Goal: Register for event/course

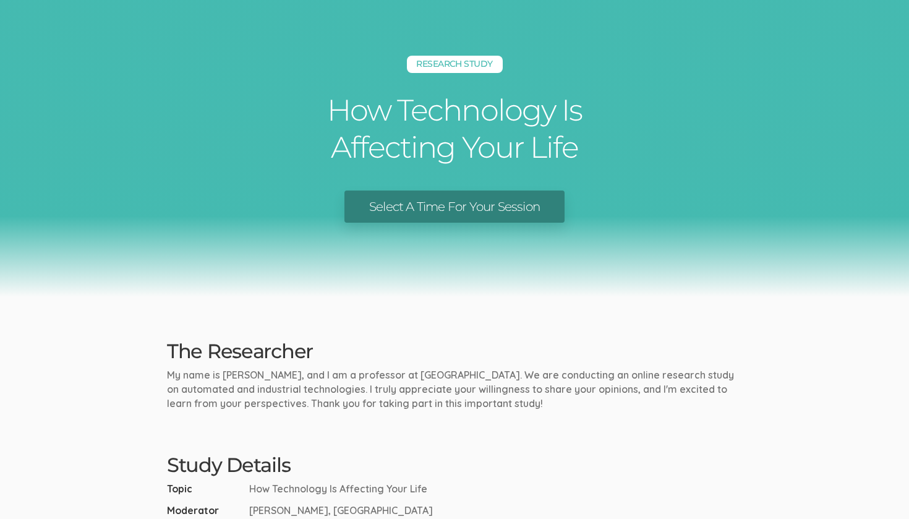
click at [400, 205] on link "Select A Time For Your Session" at bounding box center [455, 207] width 220 height 33
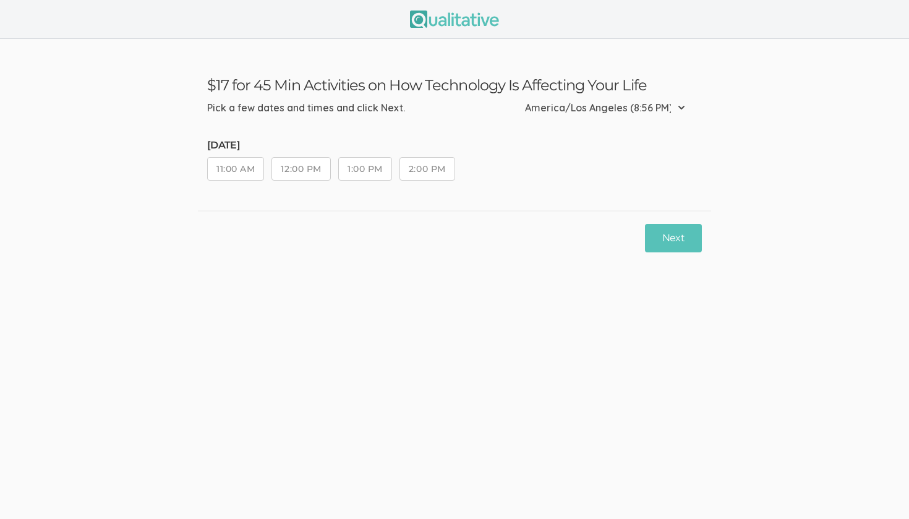
click at [251, 168] on button "11:00 AM" at bounding box center [235, 169] width 57 height 24
click at [677, 230] on button "Next" at bounding box center [673, 238] width 57 height 29
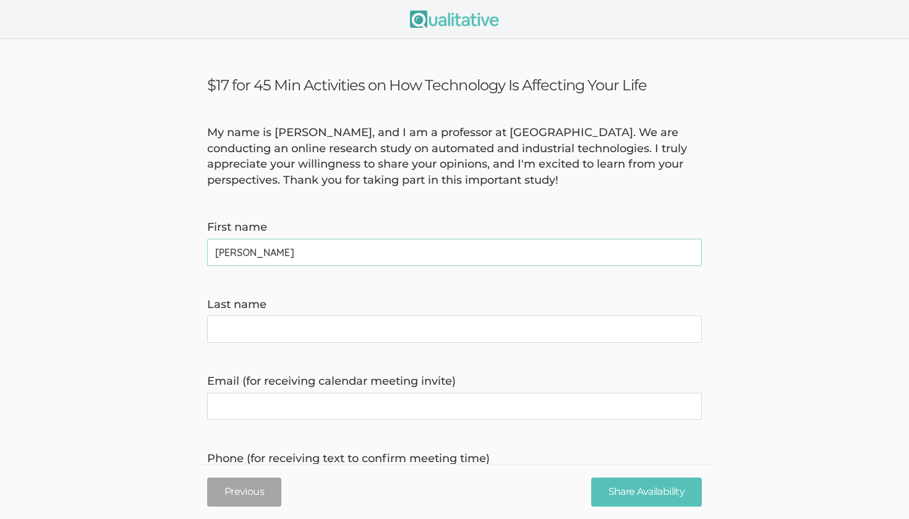
type name "Anthony"
type name "Tran"
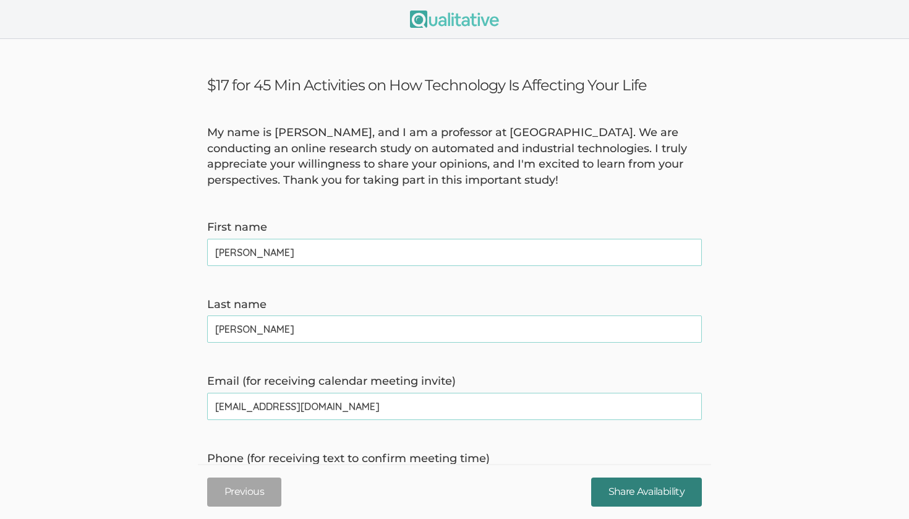
type invite\) "anthonyhtran1997@gmail.com"
click at [668, 495] on input "Share Availability" at bounding box center [646, 492] width 111 height 29
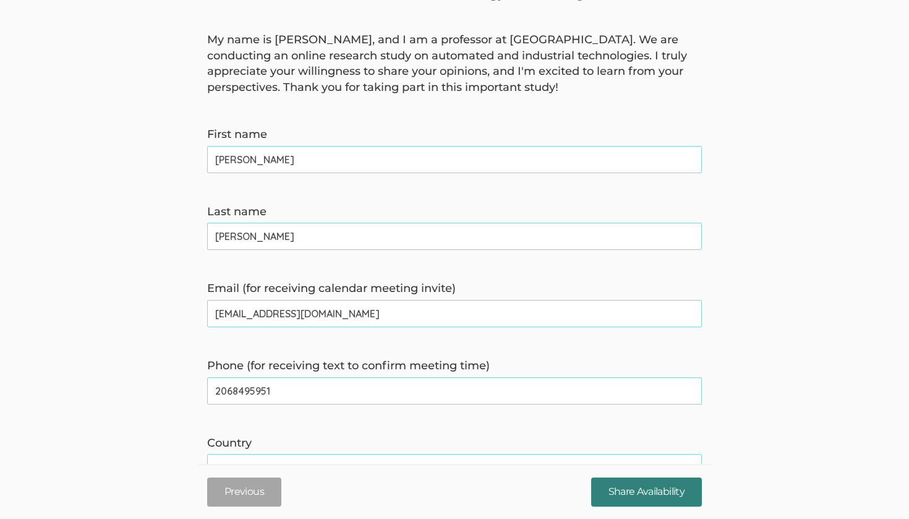
type time\) "2068495951"
click at [611, 492] on input "Share Availability" at bounding box center [646, 492] width 111 height 29
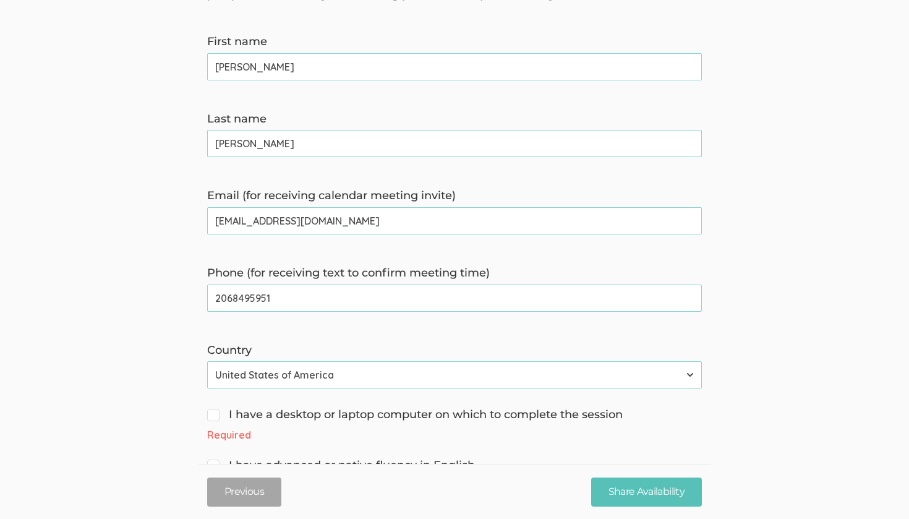
click at [270, 413] on span "I have a desktop or laptop computer on which to complete the session" at bounding box center [415, 415] width 416 height 16
click at [215, 413] on input "I have a desktop or laptop computer on which to complete the session" at bounding box center [211, 413] width 8 height 8
checkbox input "true"
click at [292, 440] on span "I have advanced or native fluency in English" at bounding box center [341, 448] width 268 height 16
click at [215, 443] on input "I have advanced or native fluency in English" at bounding box center [211, 447] width 8 height 8
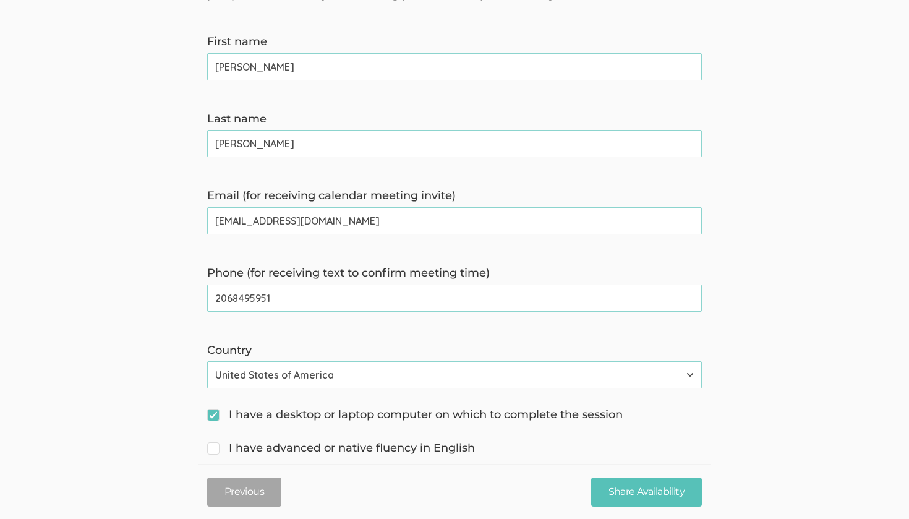
checkbox input "true"
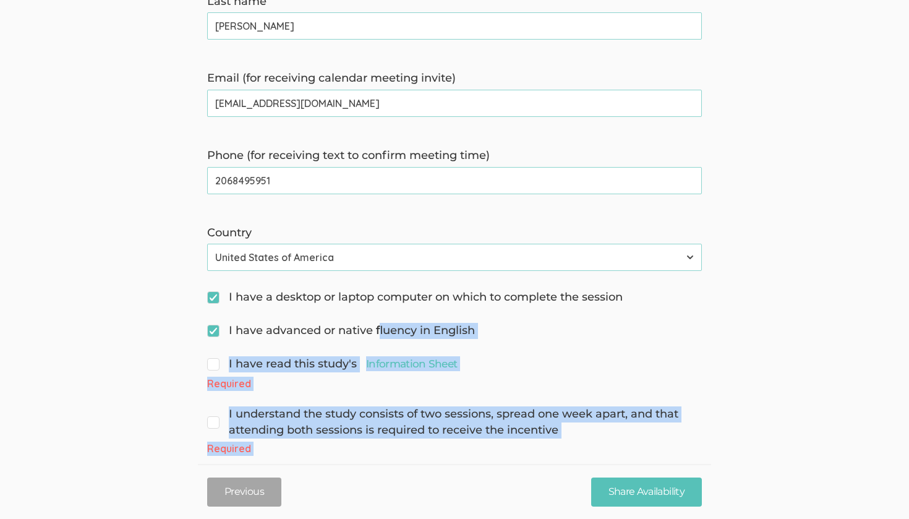
scroll to position [317, 0]
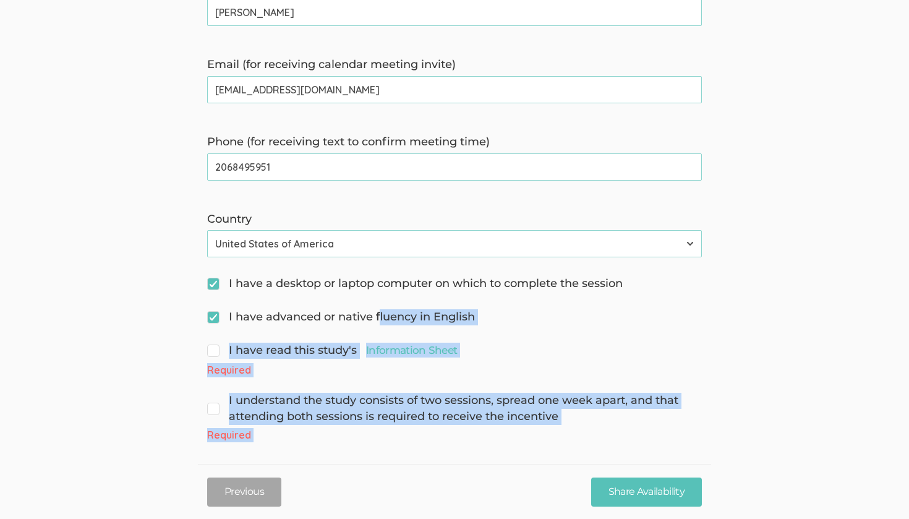
drag, startPoint x: 379, startPoint y: 437, endPoint x: 375, endPoint y: 518, distance: 81.8
click at [374, 518] on ui-view "$17 for 45 Min Activities on How Technology Is Affecting Your Life My name is D…" at bounding box center [454, 124] width 909 height 805
click at [298, 345] on span "I have read this study's Information Sheet" at bounding box center [332, 351] width 250 height 16
click at [215, 345] on input "I have read this study's Information Sheet" at bounding box center [211, 349] width 8 height 8
checkbox input "true"
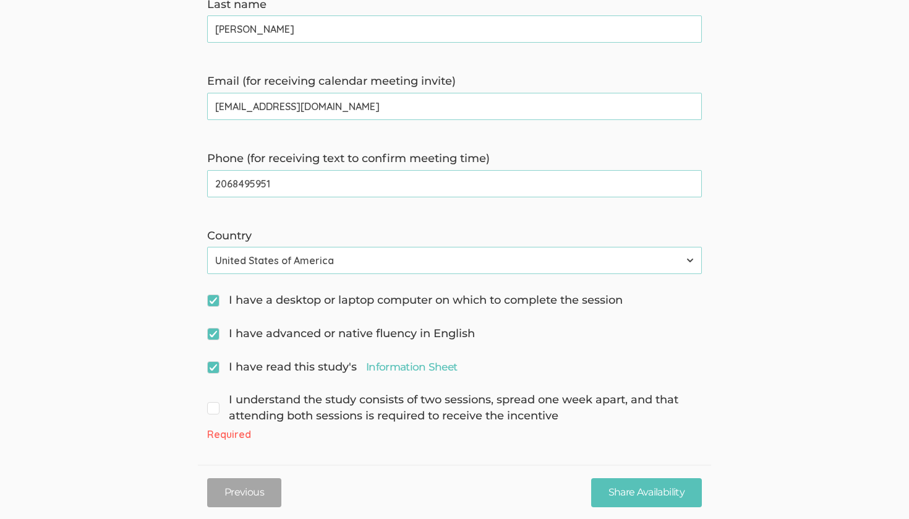
click at [301, 393] on span "I understand the study consists of two sessions, spread one week apart, and tha…" at bounding box center [454, 408] width 495 height 32
click at [215, 395] on input "I understand the study consists of two sessions, spread one week apart, and tha…" at bounding box center [211, 399] width 8 height 8
checkbox input "true"
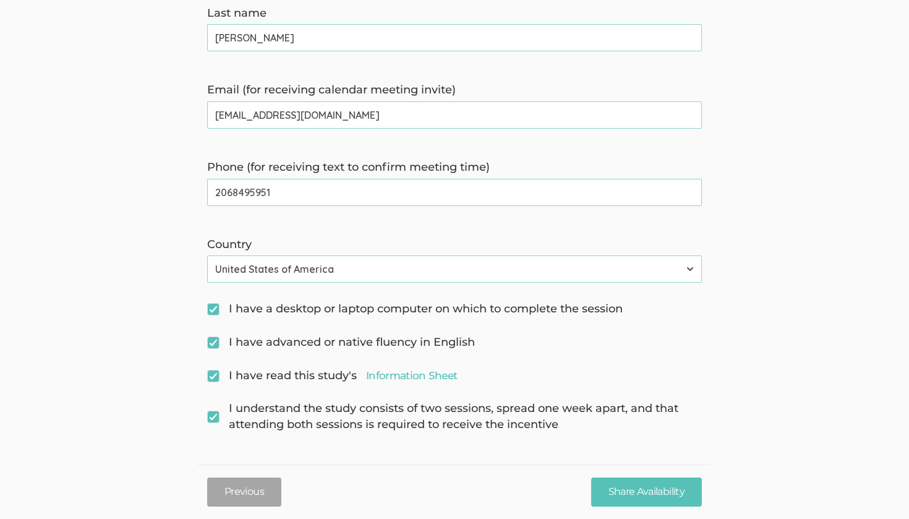
scroll to position [283, 0]
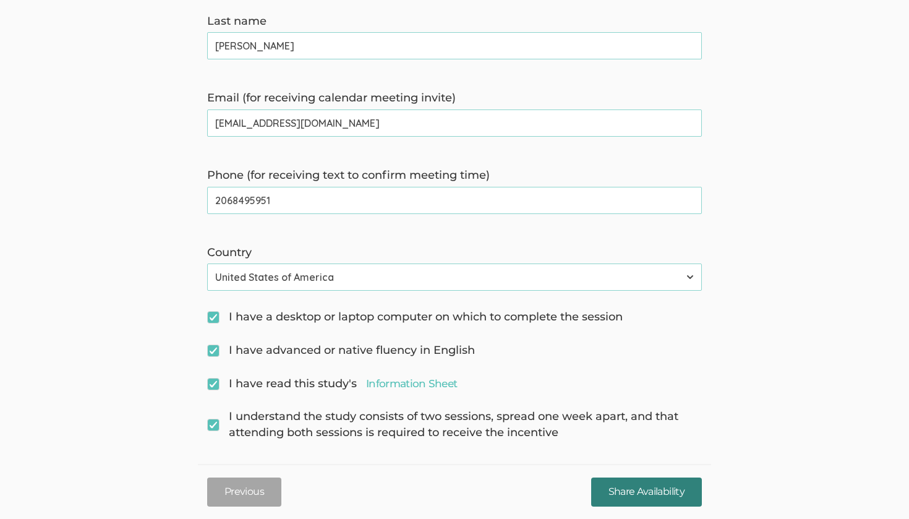
click at [598, 487] on input "Share Availability" at bounding box center [646, 492] width 111 height 29
